Goal: Information Seeking & Learning: Learn about a topic

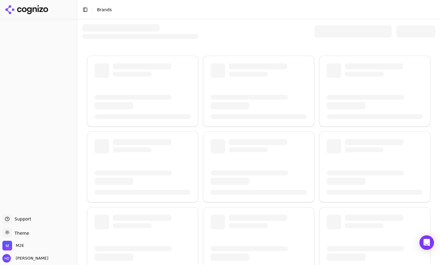
click at [180, 5] on header "Toggle Sidebar Brands" at bounding box center [258, 9] width 363 height 19
click at [231, 4] on header "Toggle Sidebar Brands" at bounding box center [258, 9] width 363 height 19
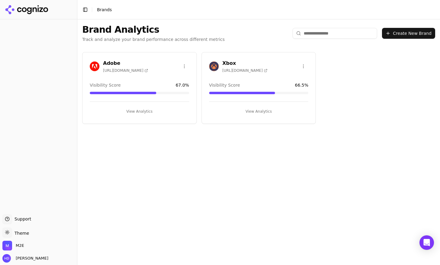
click at [230, 61] on h3 "Xbox" at bounding box center [245, 63] width 45 height 7
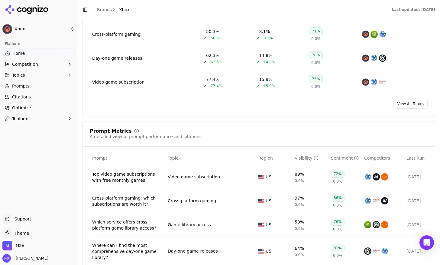
scroll to position [447, 0]
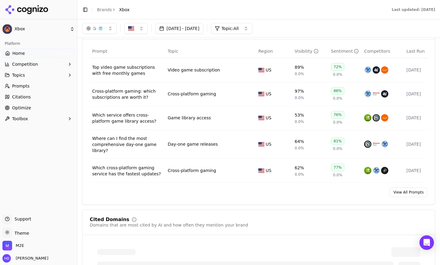
click at [21, 98] on span "Citations" at bounding box center [21, 97] width 19 height 6
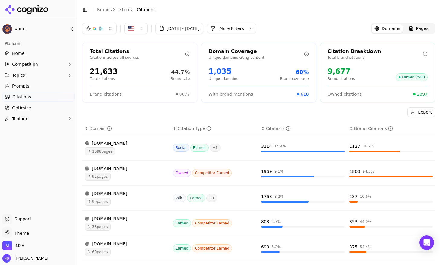
click at [130, 141] on div "reddit.com" at bounding box center [126, 143] width 83 height 6
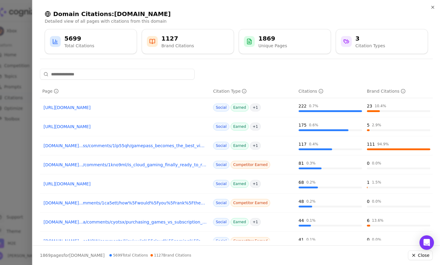
click at [17, 33] on div at bounding box center [220, 132] width 440 height 265
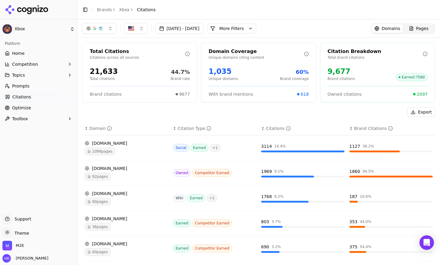
click at [99, 28] on div "button" at bounding box center [100, 28] width 5 height 5
click at [177, 13] on header "Toggle Sidebar Brands Xbox Citations" at bounding box center [258, 9] width 363 height 19
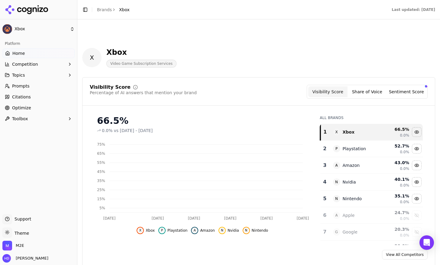
scroll to position [447, 0]
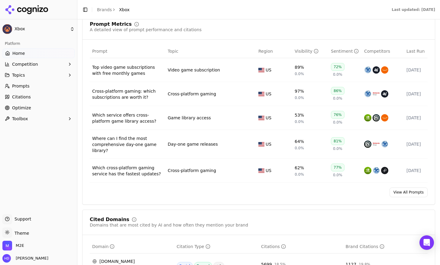
click at [28, 24] on html "Xbox Platform Home Competition Topics Prompts Citations Optimize Toolbox Suppor…" at bounding box center [220, 132] width 440 height 265
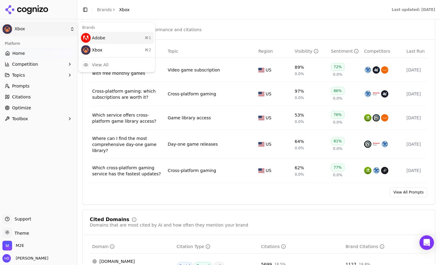
click at [101, 42] on div "Adobe ⌘ 1" at bounding box center [117, 38] width 74 height 12
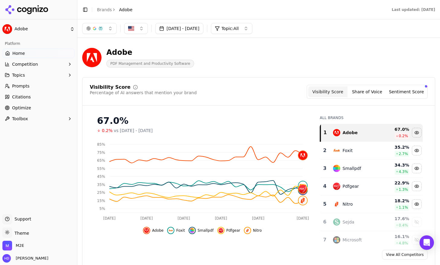
click at [18, 53] on span "Home" at bounding box center [18, 53] width 12 height 6
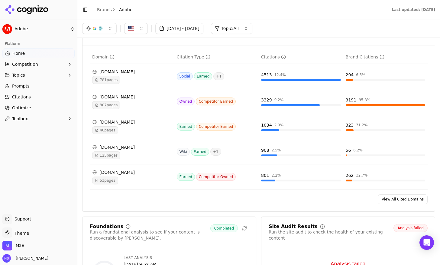
scroll to position [651, 0]
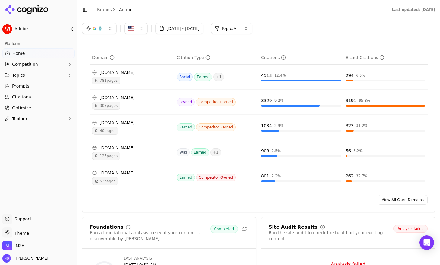
click at [407, 210] on div "Cited Domains Domains that are most cited by AI and how often they mention your…" at bounding box center [258, 116] width 353 height 191
click at [411, 204] on link "View All Cited Domains" at bounding box center [403, 200] width 50 height 10
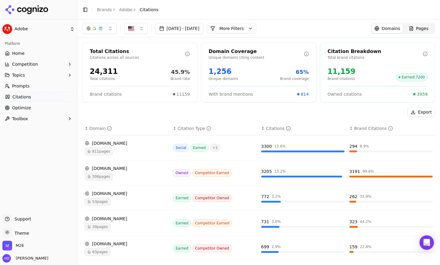
click at [417, 29] on span "Pages" at bounding box center [422, 28] width 12 height 6
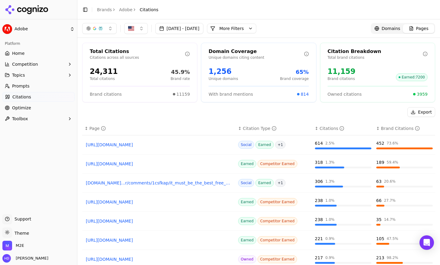
click at [256, 26] on button "More Filters" at bounding box center [231, 29] width 49 height 10
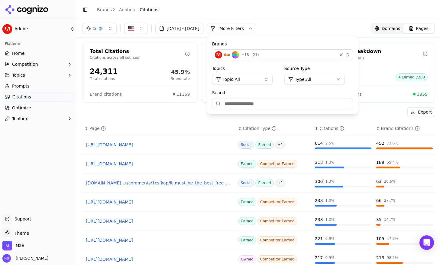
click at [275, 104] on input "Search" at bounding box center [282, 103] width 141 height 11
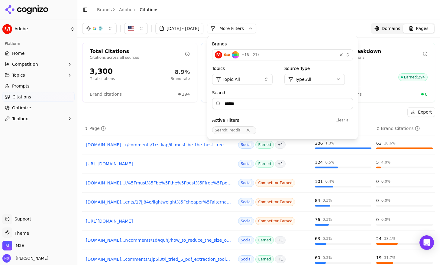
type input "******"
click at [207, 118] on div "Export ↕ Page ↕ Citation Type ↕ Citations ↕ Brand Citations reddit.com...r/comm…" at bounding box center [258, 198] width 353 height 182
click at [391, 109] on div "Export" at bounding box center [258, 112] width 353 height 10
click at [417, 110] on button "Export" at bounding box center [422, 112] width 28 height 10
click at [323, 22] on div "Aug 12, 2025 - Sep 11, 2025 More More Filters Brands + 18 ( 21 ) Topics Topic: …" at bounding box center [258, 28] width 363 height 18
